Goal: Information Seeking & Learning: Learn about a topic

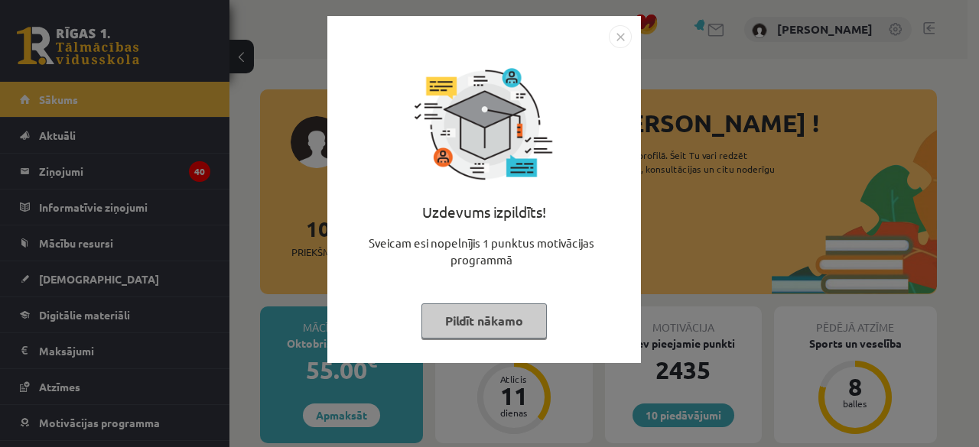
click at [483, 293] on div "Uzdevums izpildīts! Sveicam esi nopelnījis 1 punktus motivācijas programmā Pild…" at bounding box center [484, 201] width 295 height 306
click at [489, 347] on div "Uzdevums izpildīts! Sveicam esi nopelnījis 1 punktus motivācijas programmā Pild…" at bounding box center [484, 201] width 295 height 306
click at [477, 335] on button "Pildīt nākamo" at bounding box center [483, 321] width 125 height 35
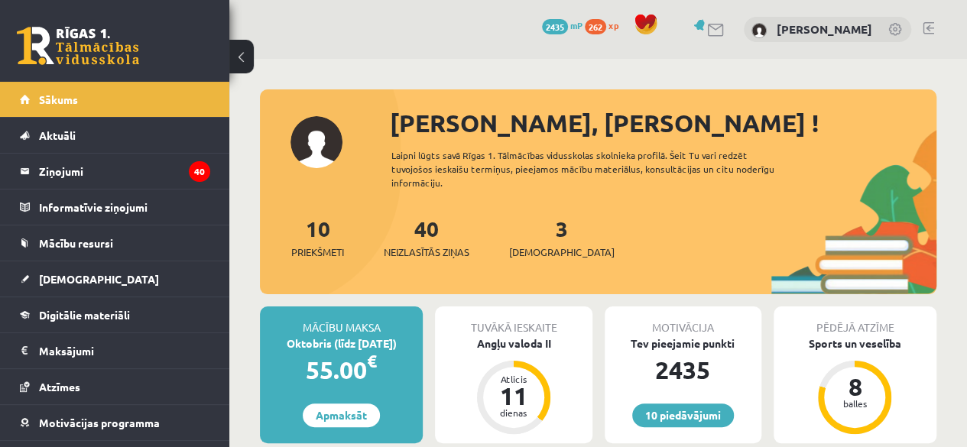
click at [127, 306] on link "Digitālie materiāli" at bounding box center [115, 315] width 190 height 35
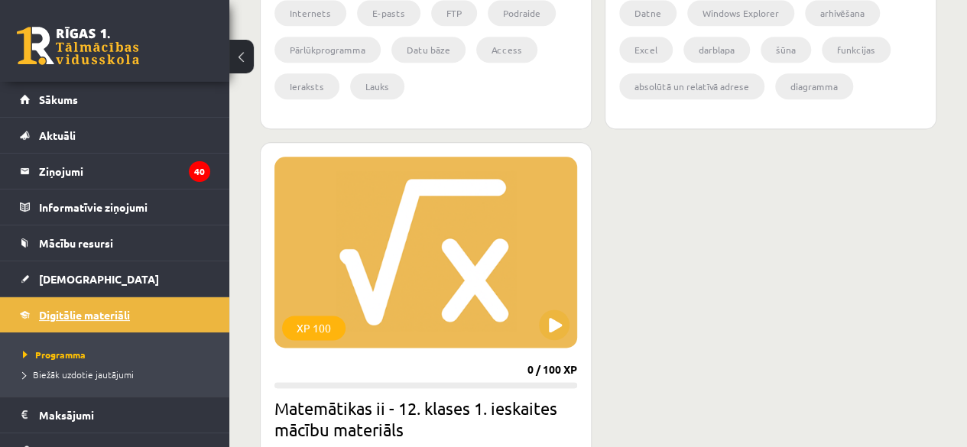
scroll to position [847, 0]
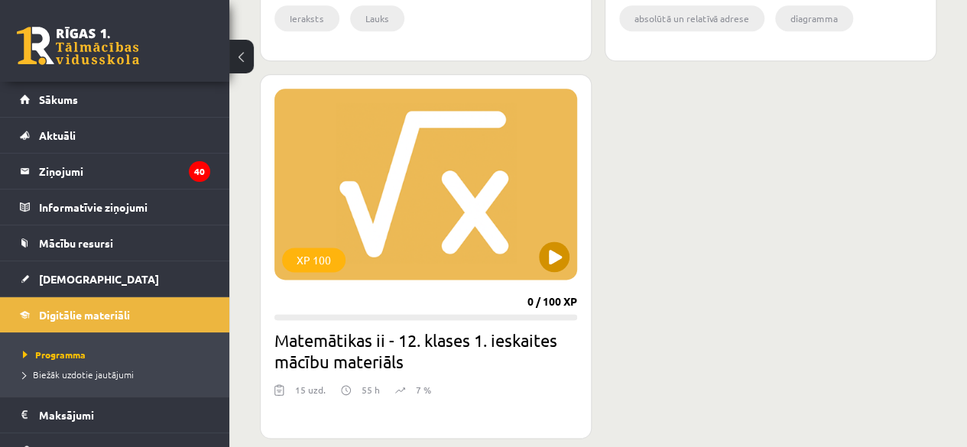
click at [512, 249] on div "XP 100" at bounding box center [426, 184] width 303 height 191
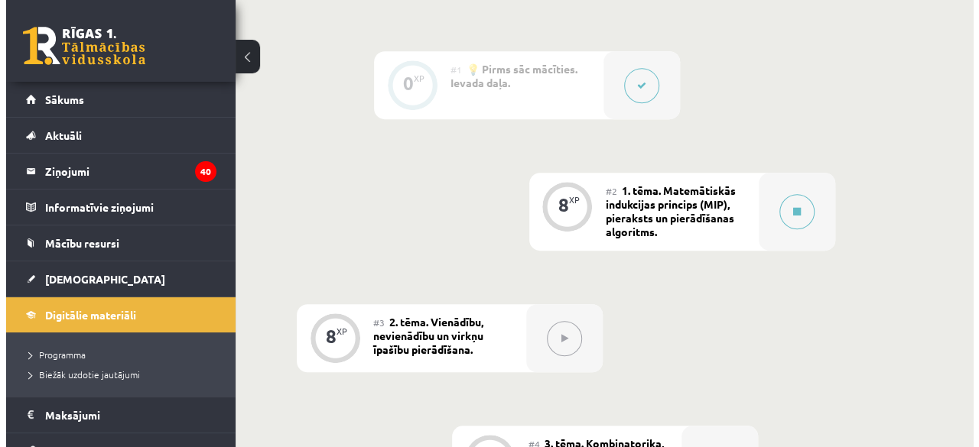
scroll to position [395, 0]
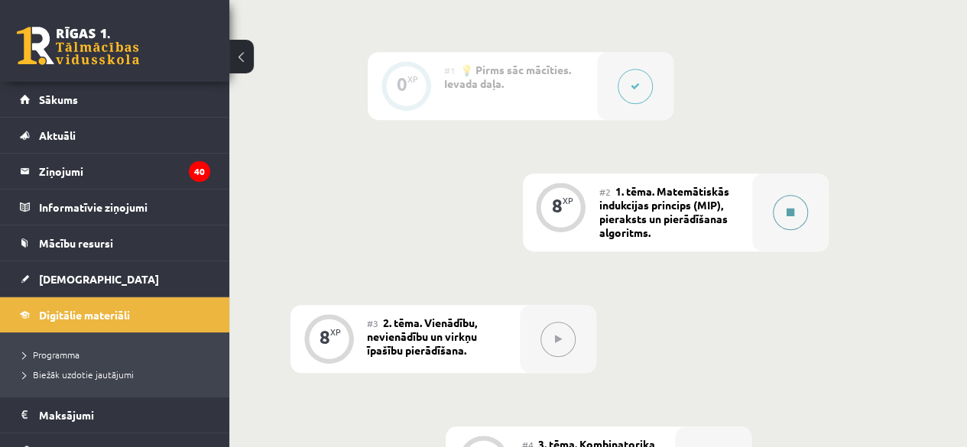
click at [804, 211] on button at bounding box center [790, 212] width 35 height 35
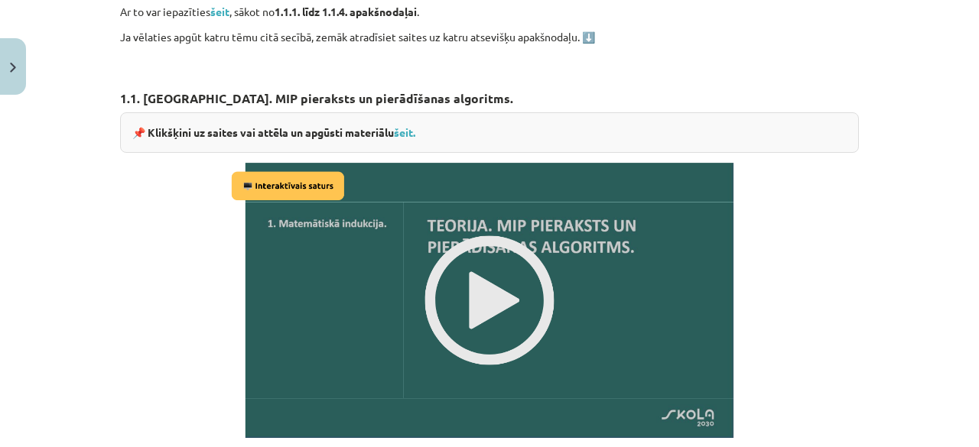
scroll to position [878, 0]
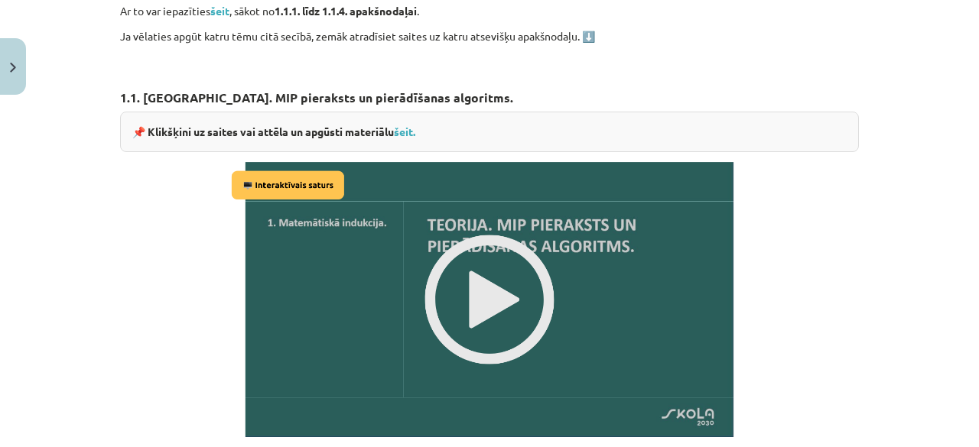
click at [463, 304] on img at bounding box center [489, 299] width 525 height 295
click at [496, 204] on img at bounding box center [489, 299] width 525 height 295
